Goal: Find specific page/section: Find specific page/section

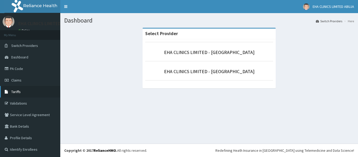
click at [19, 93] on span "Tariffs" at bounding box center [15, 91] width 9 height 5
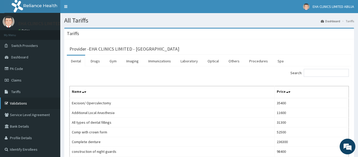
click at [18, 103] on link "Validations" at bounding box center [30, 104] width 60 height 12
